Goal: Information Seeking & Learning: Compare options

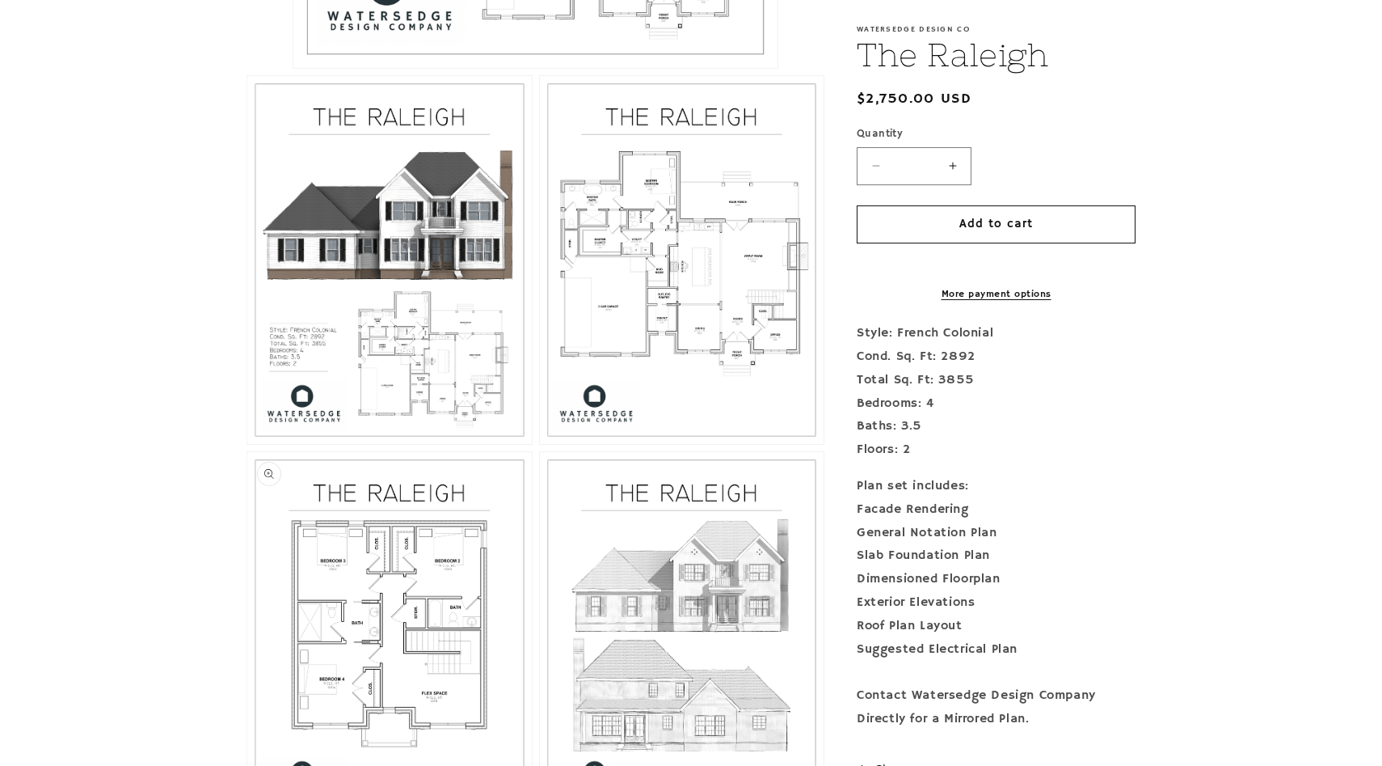
scroll to position [909, 0]
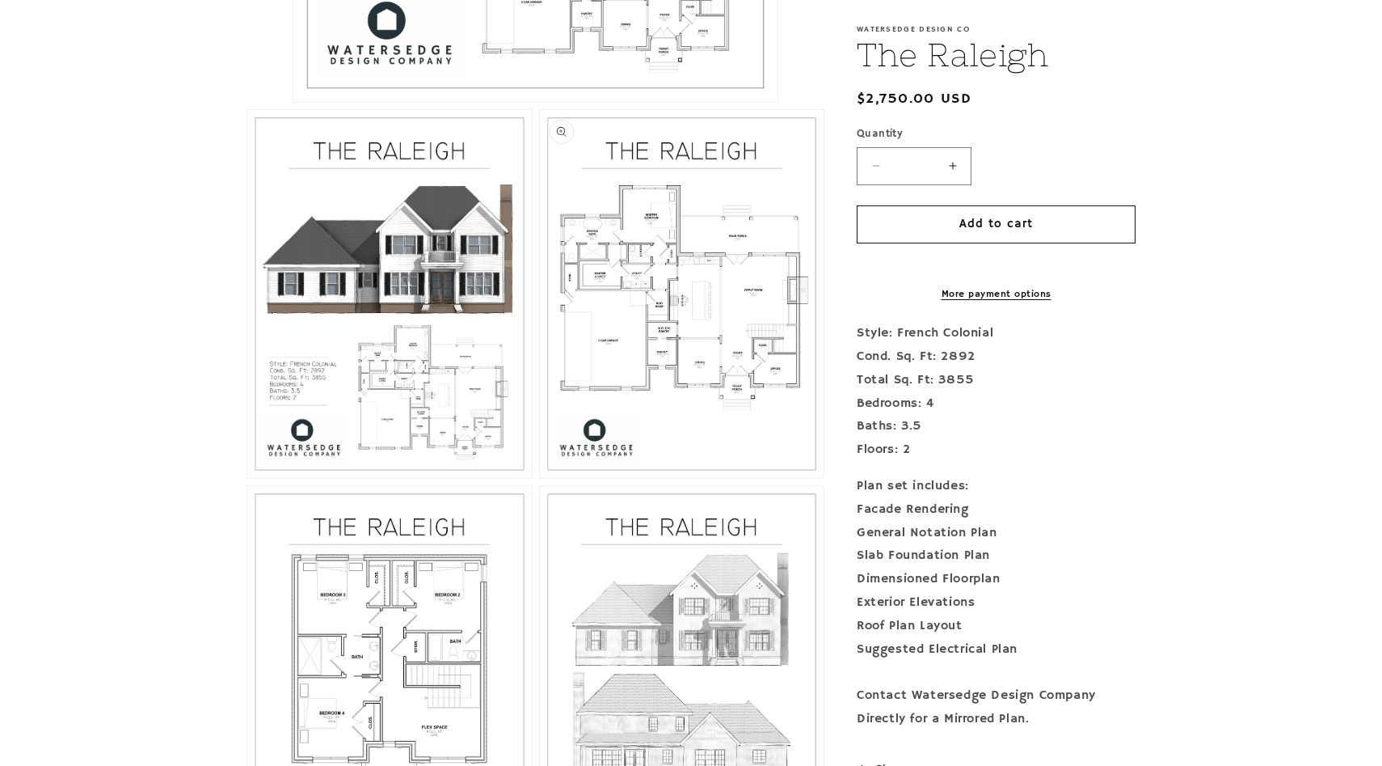
click at [540, 478] on button "Open media 3 in modal" at bounding box center [540, 478] width 0 height 0
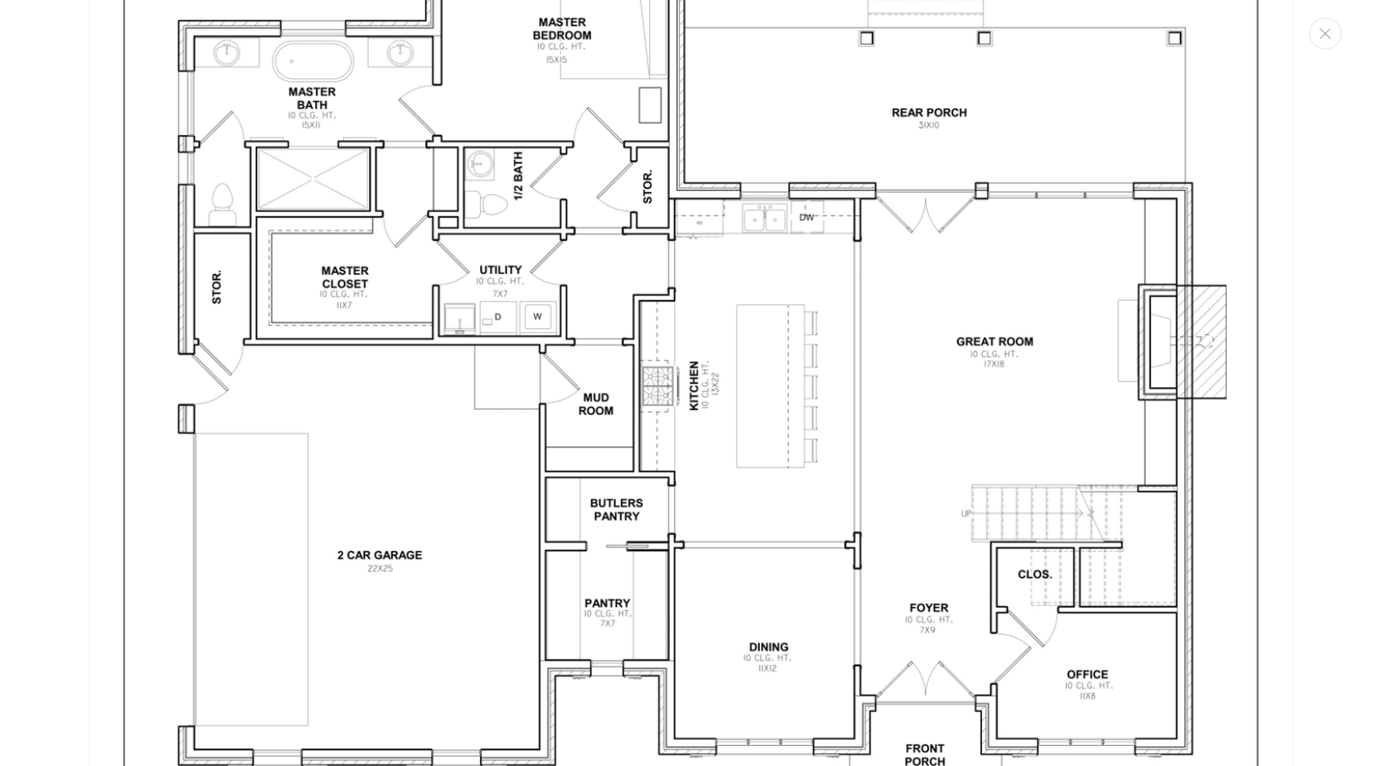
scroll to position [3554, 0]
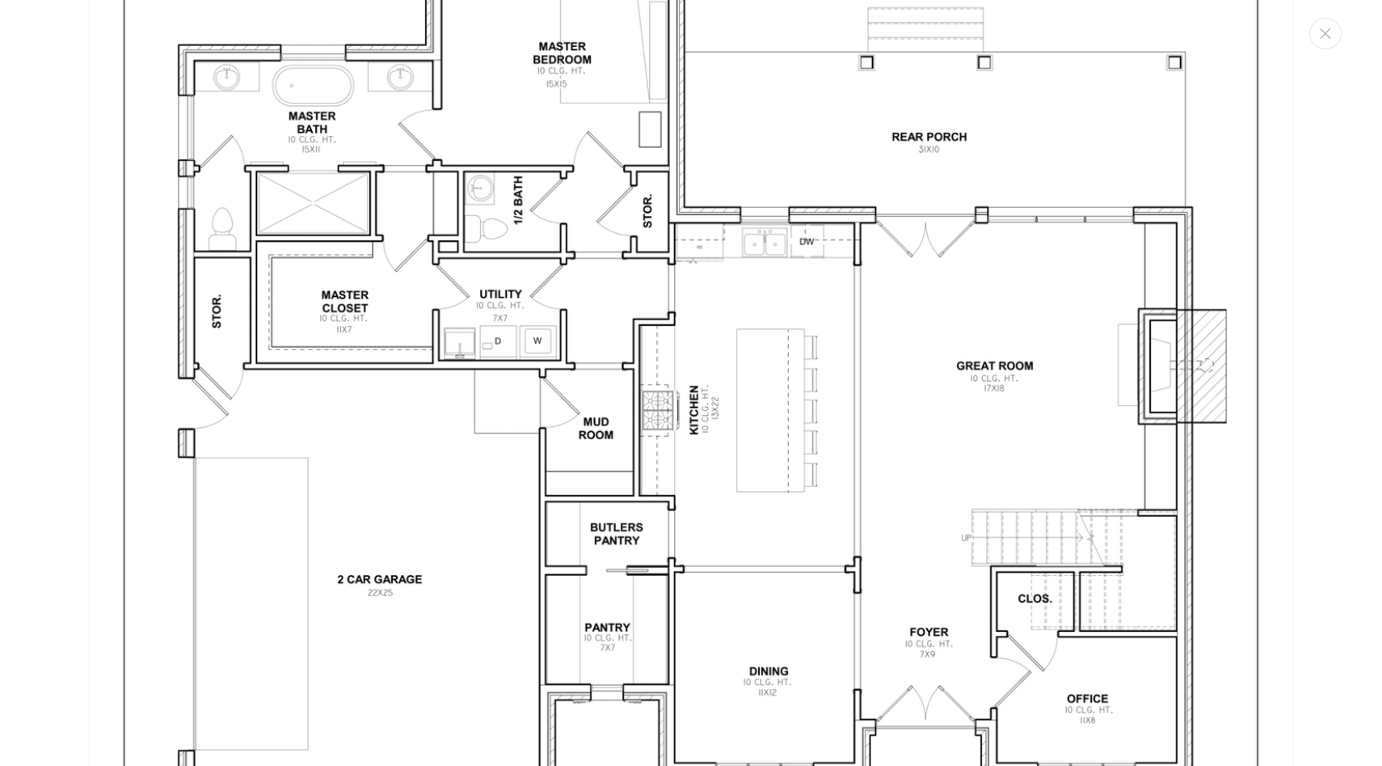
click at [745, 538] on img "Media gallery" at bounding box center [691, 382] width 1205 height 1559
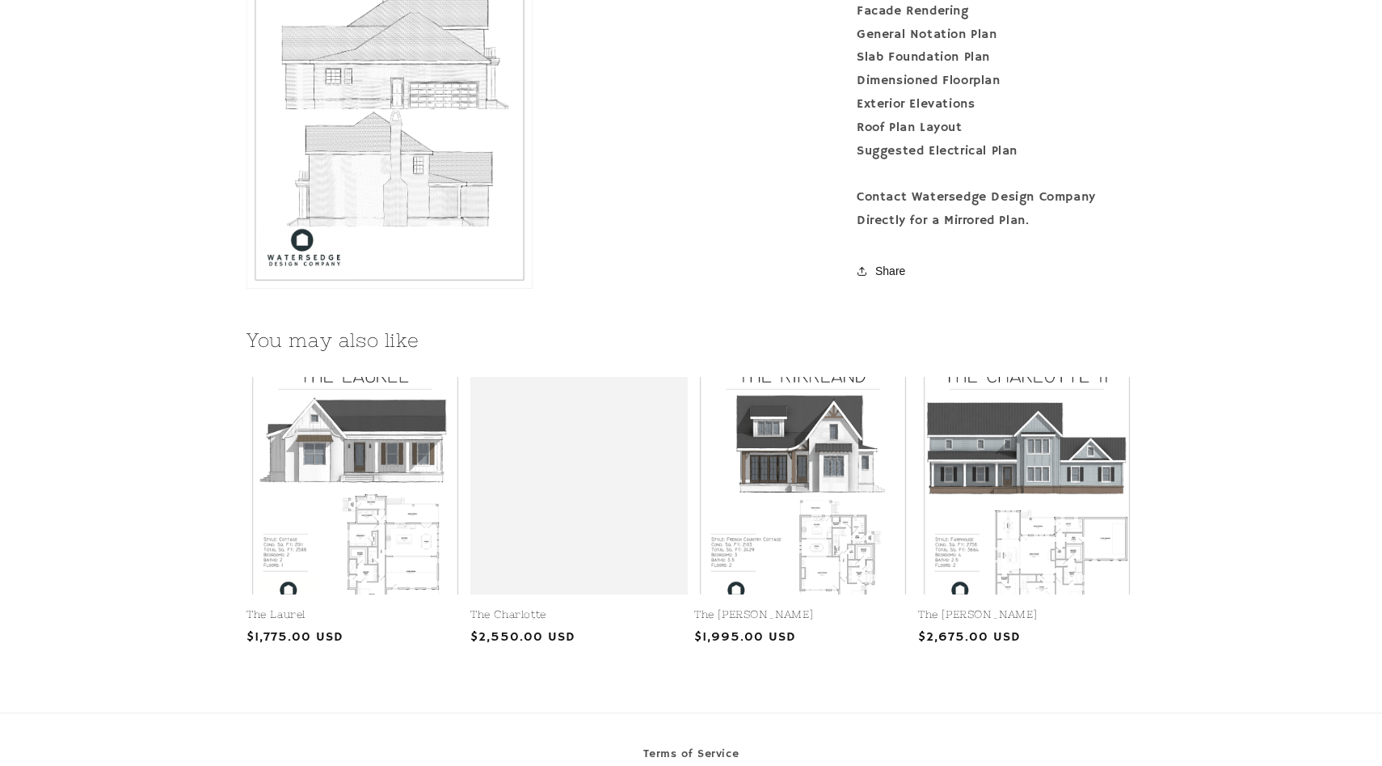
scroll to position [1853, 0]
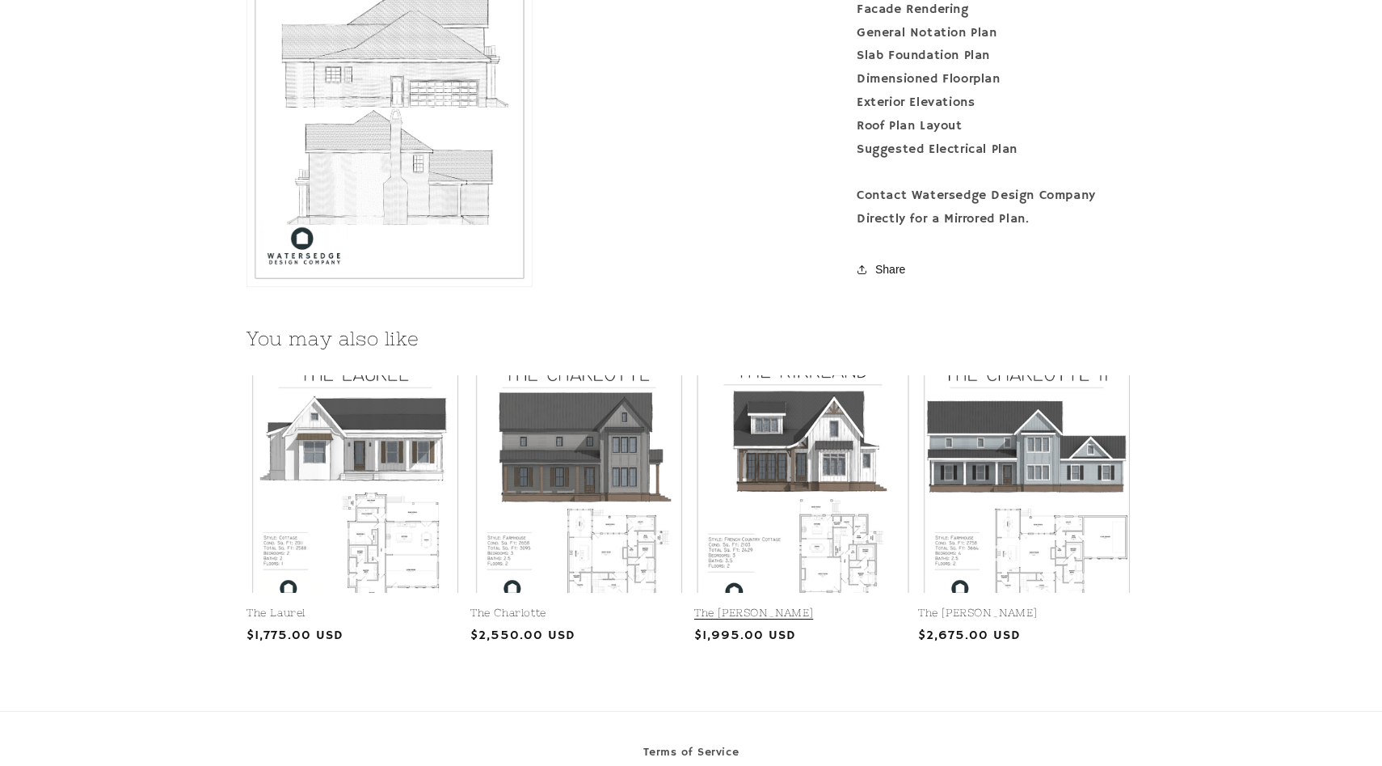
click at [823, 606] on link "The [PERSON_NAME]" at bounding box center [802, 613] width 217 height 14
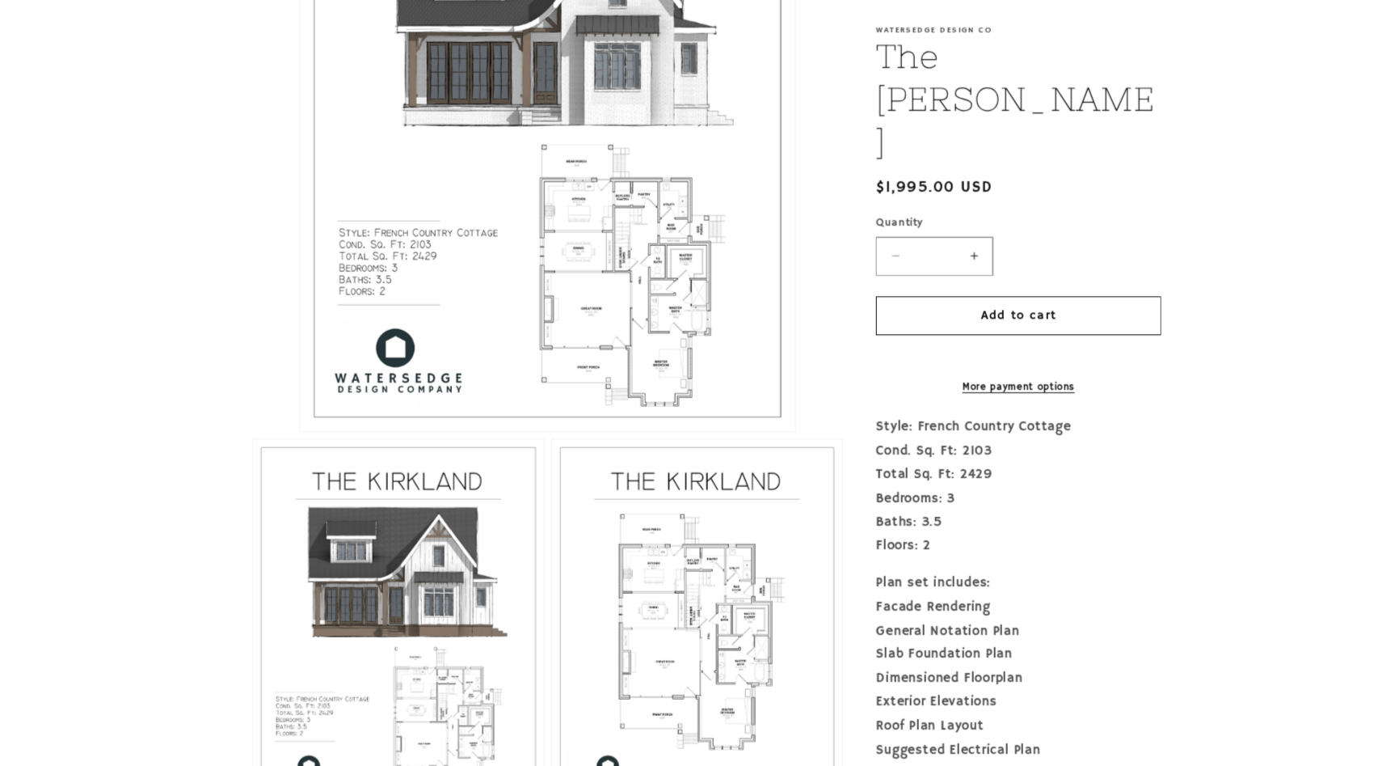
scroll to position [580, 0]
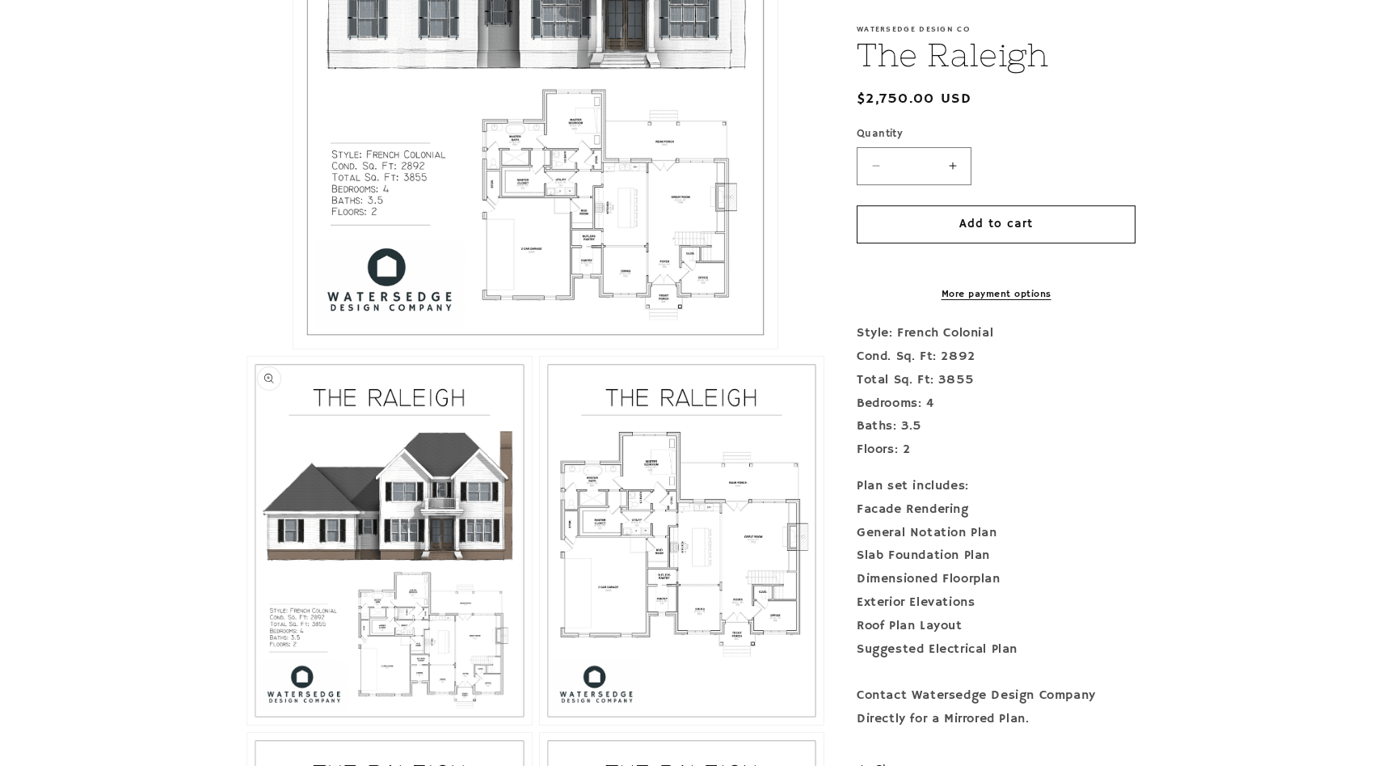
scroll to position [696, 0]
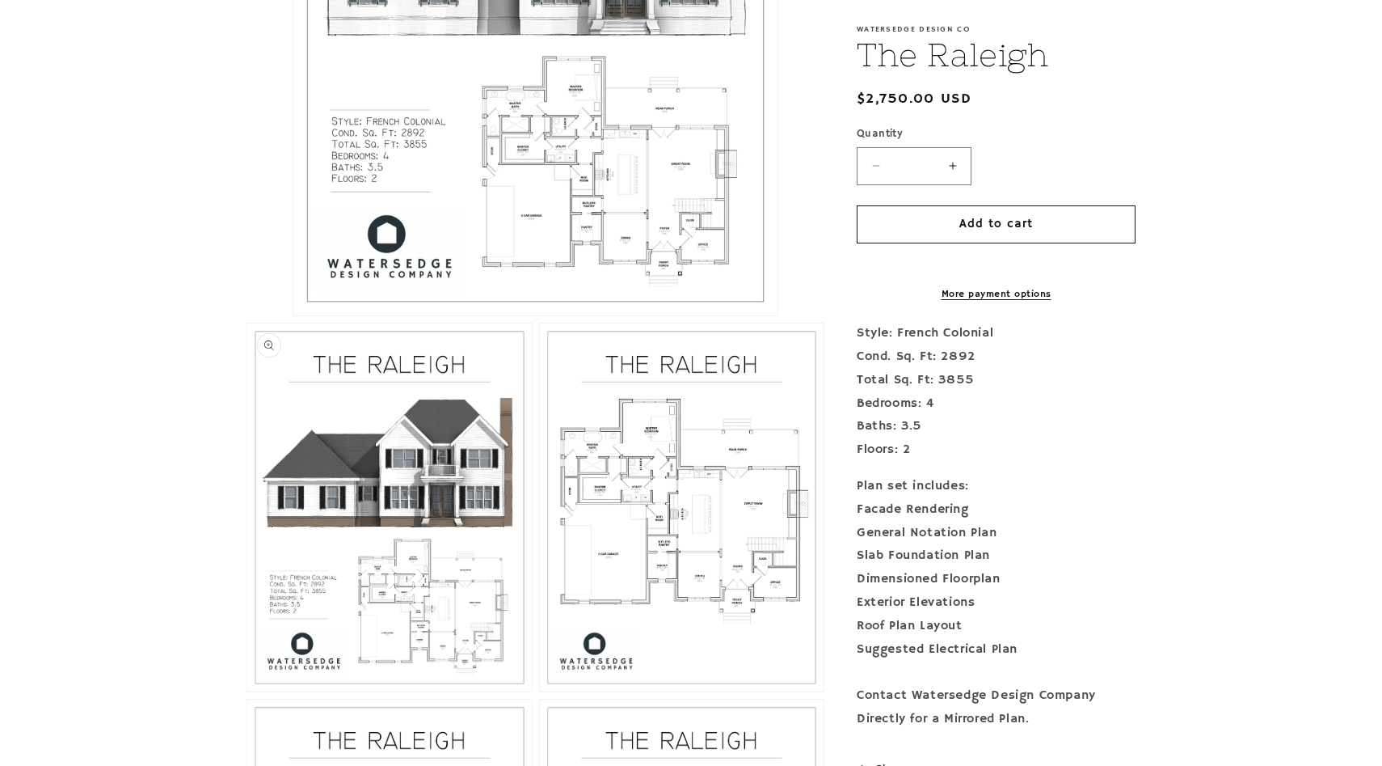
click at [247, 691] on button "Open media 2 in modal" at bounding box center [247, 691] width 0 height 0
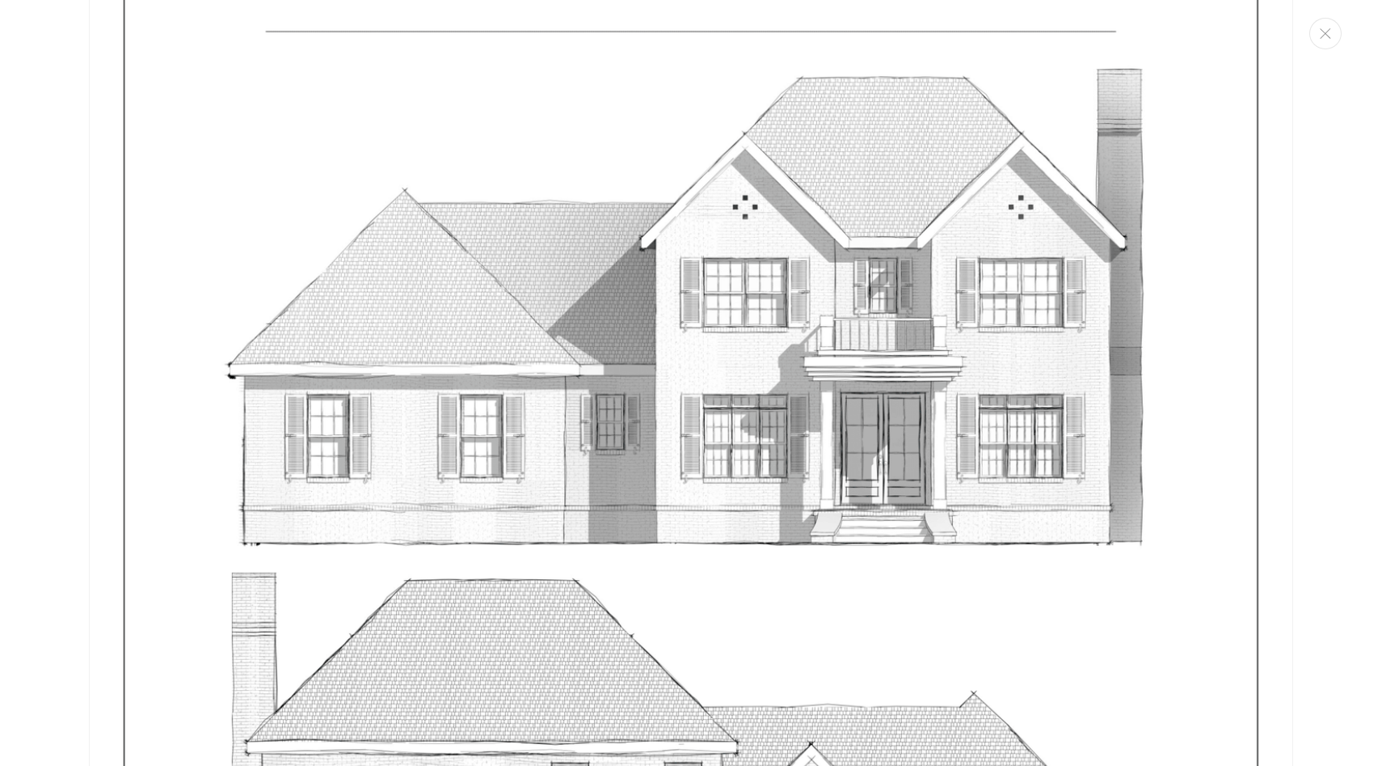
scroll to position [6463, 0]
